Goal: Task Accomplishment & Management: Use online tool/utility

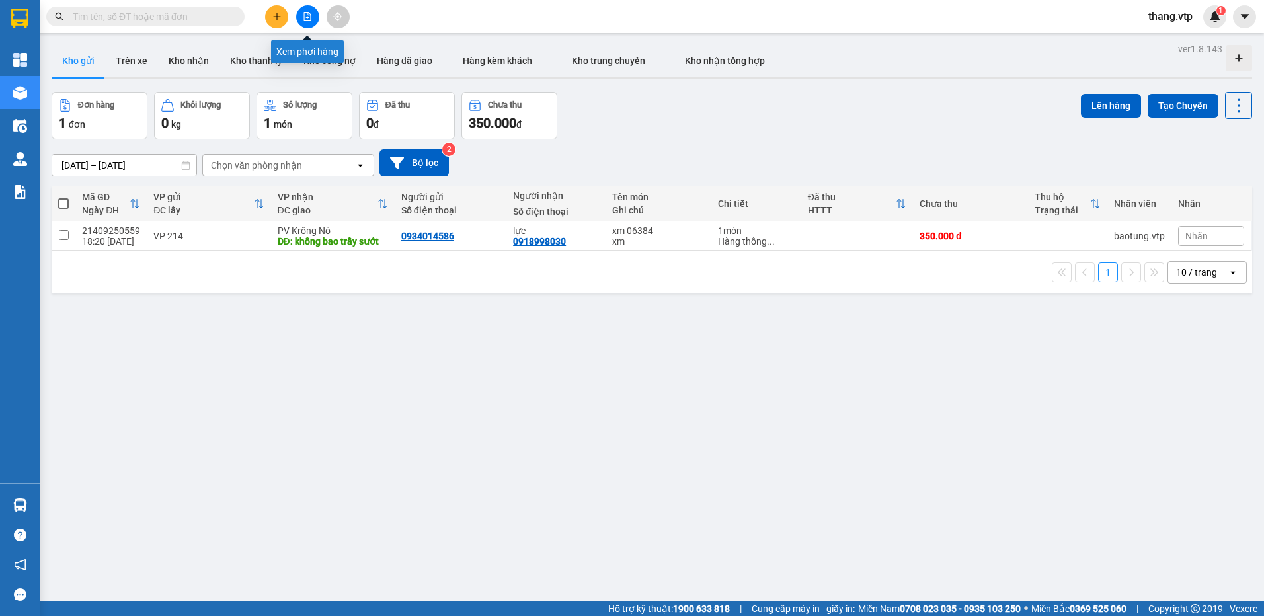
click at [310, 19] on icon "file-add" at bounding box center [307, 16] width 9 height 9
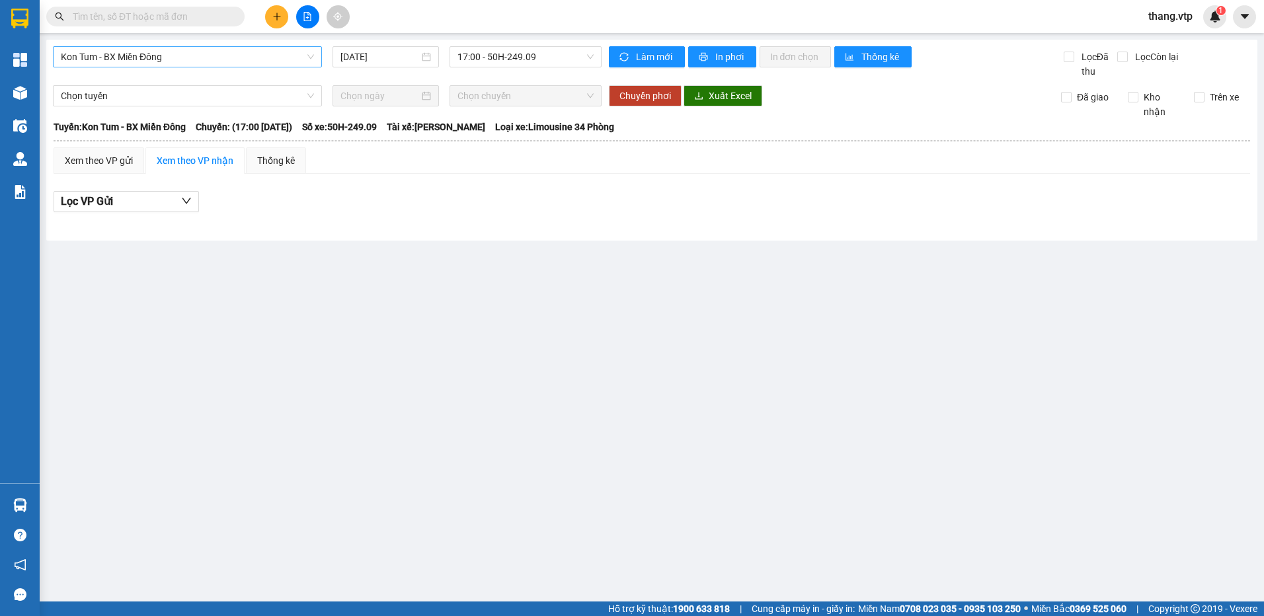
click at [142, 54] on span "Kon Tum - BX Miền Đông" at bounding box center [187, 57] width 253 height 20
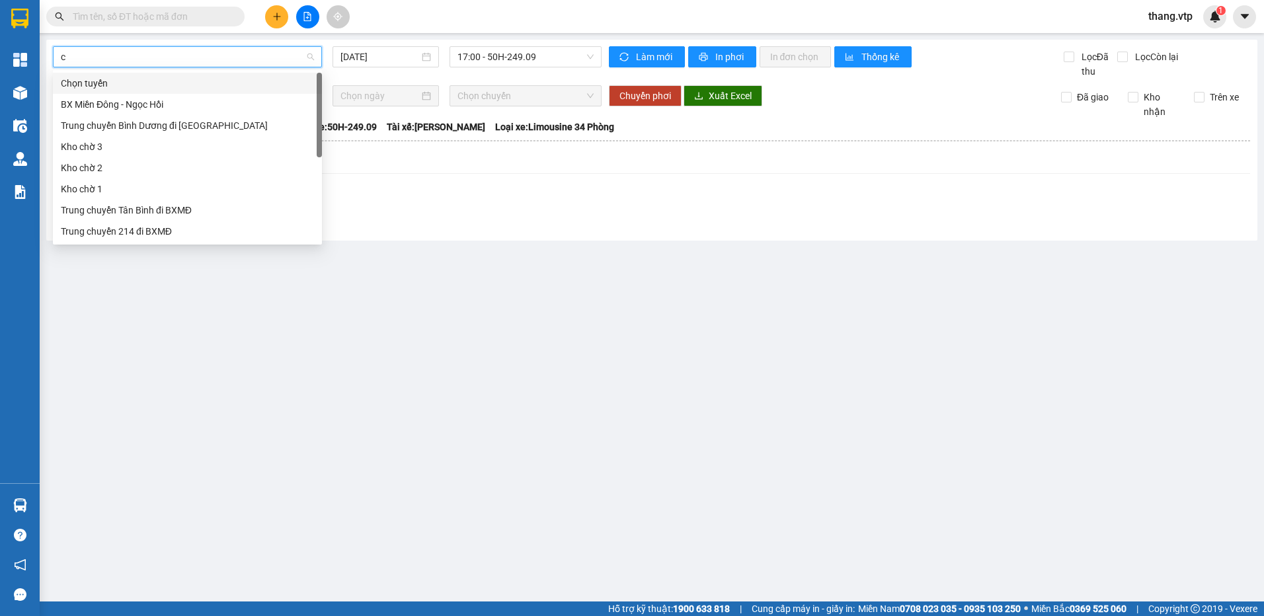
type input "cu"
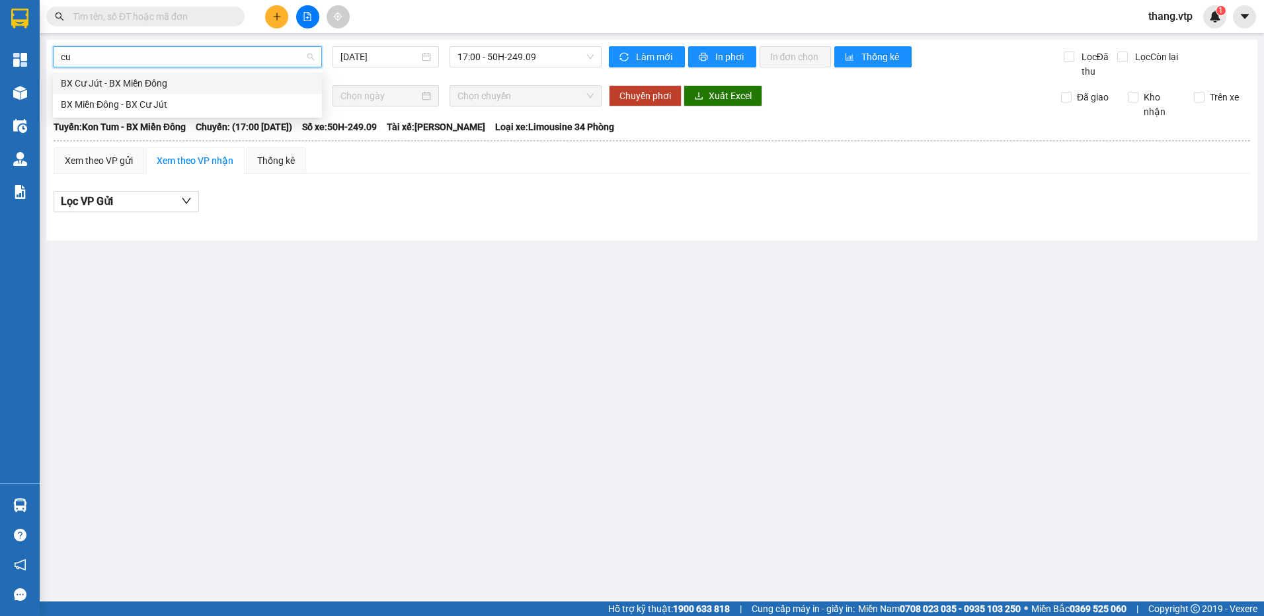
click at [160, 85] on div "BX Cư Jút - BX Miền Đông" at bounding box center [187, 83] width 253 height 15
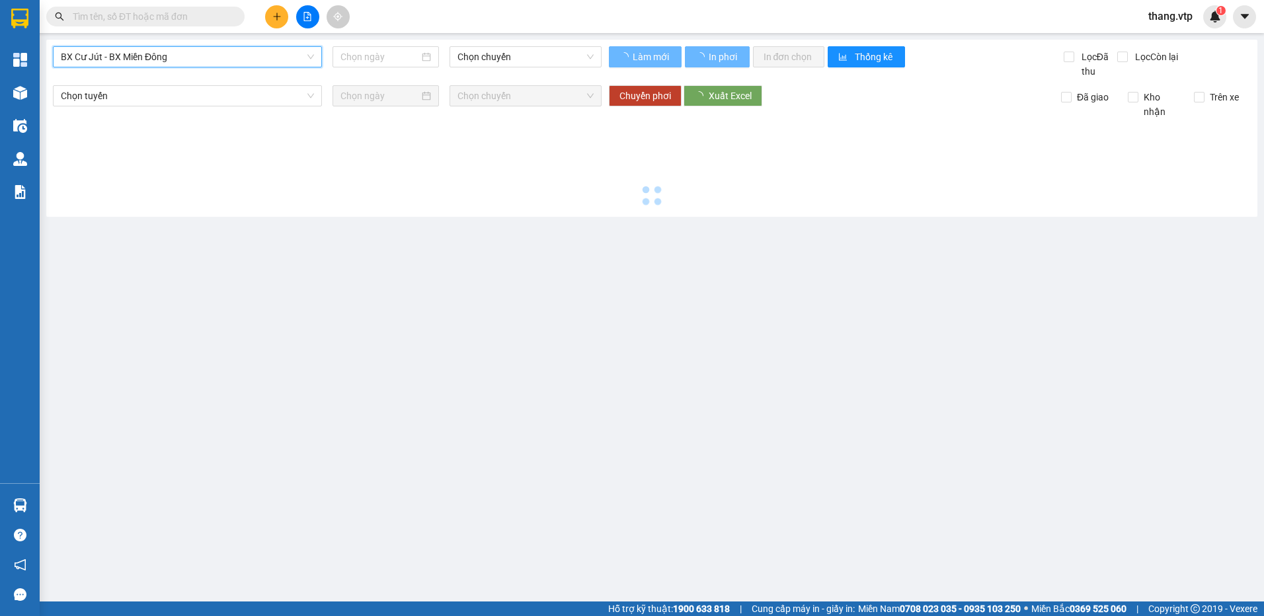
type input "[DATE]"
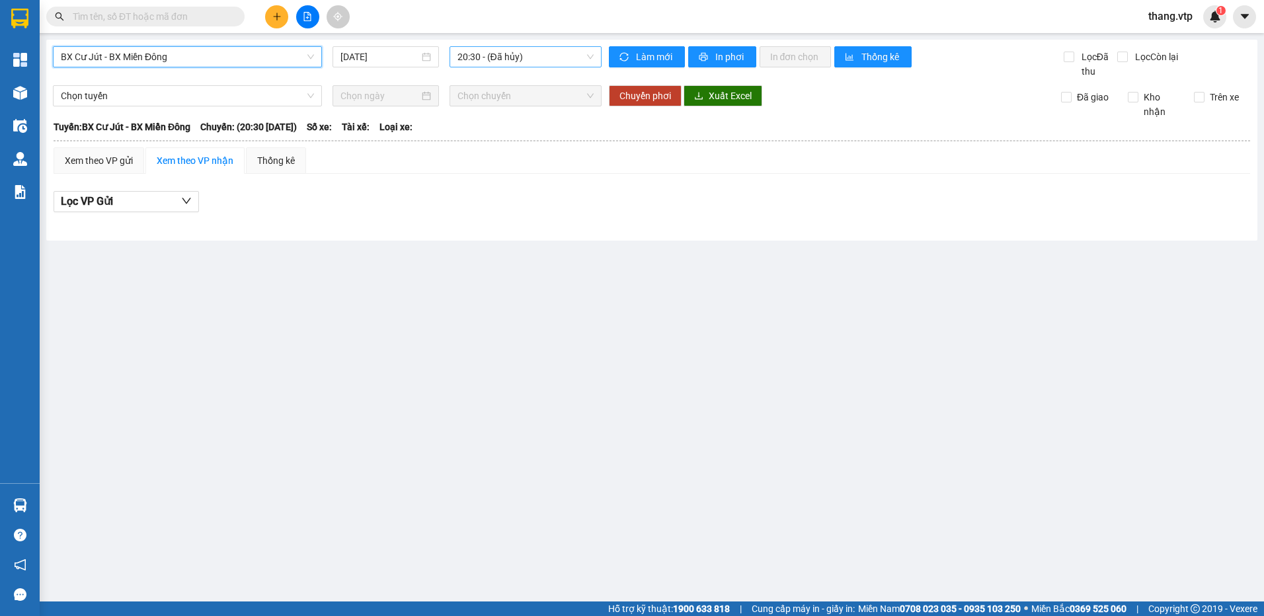
click at [482, 49] on span "20:30 - (Đã hủy)" at bounding box center [526, 57] width 137 height 20
click at [526, 128] on div "21:00 (TC) - 51B-506.44" at bounding box center [509, 125] width 103 height 15
drag, startPoint x: 109, startPoint y: 140, endPoint x: 106, endPoint y: 157, distance: 17.5
click at [106, 157] on table "Việt Tân Phát 1900888606 214 QL13, P.26, Q. Bình Thạnh PHƠI HÀNG 19:11 [DATE] […" at bounding box center [652, 173] width 1198 height 108
click at [105, 155] on div "Xem theo VP gửi" at bounding box center [99, 160] width 68 height 15
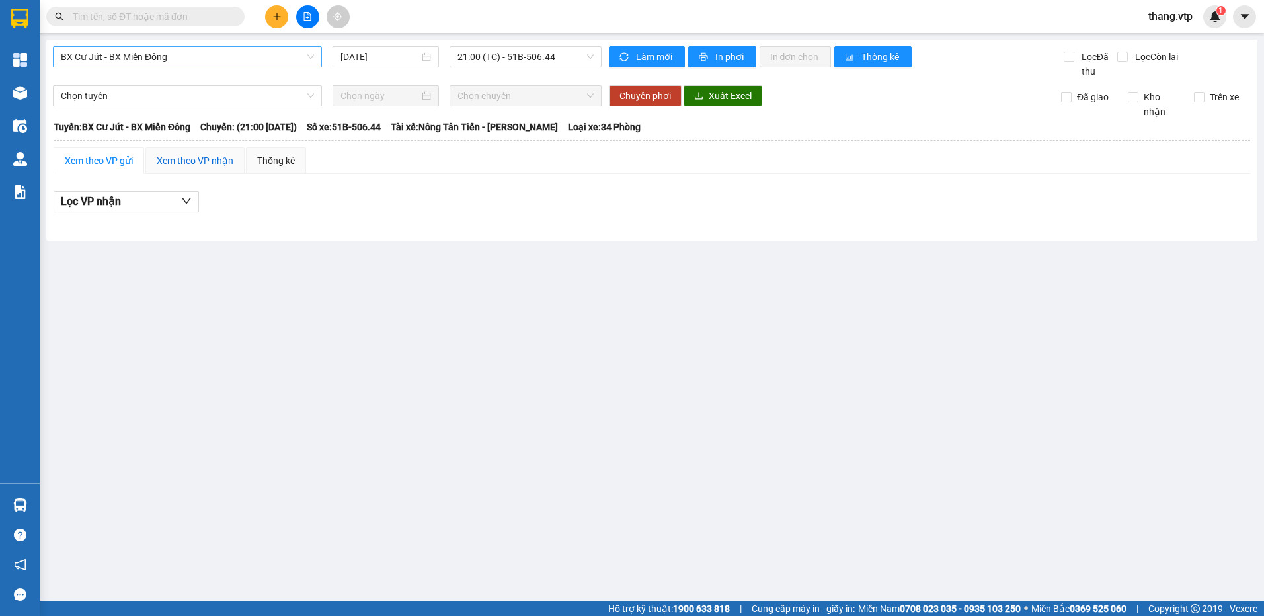
click at [192, 162] on div "Xem theo VP nhận" at bounding box center [195, 160] width 77 height 15
